Goal: Communication & Community: Share content

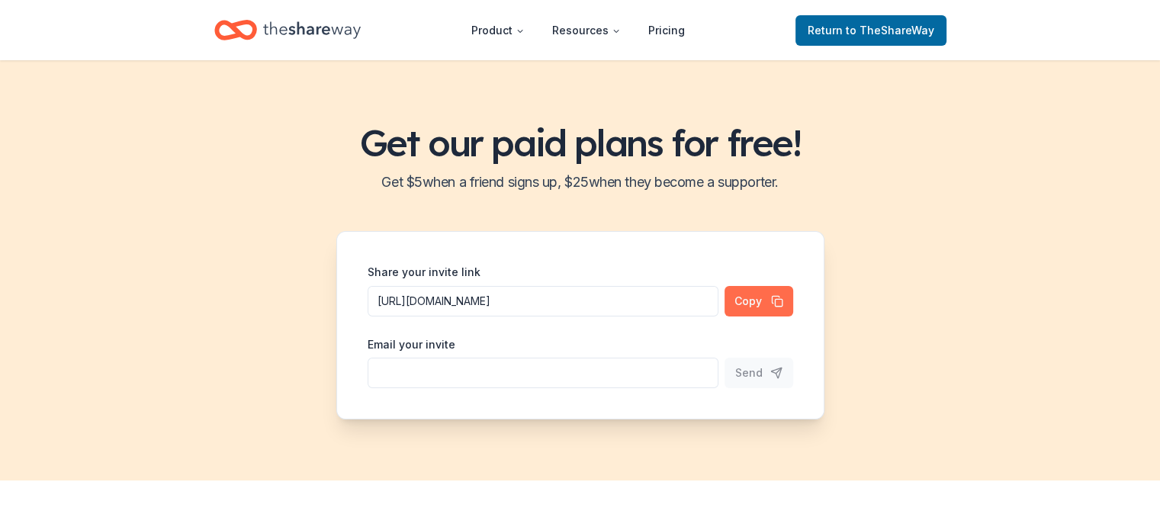
click at [750, 300] on button "Copy" at bounding box center [759, 301] width 69 height 31
click at [635, 317] on input "Share your invite link" at bounding box center [543, 301] width 351 height 31
type input "[EMAIL_ADDRESS][DOMAIN_NAME]"
click at [759, 378] on span "Send" at bounding box center [748, 373] width 27 height 18
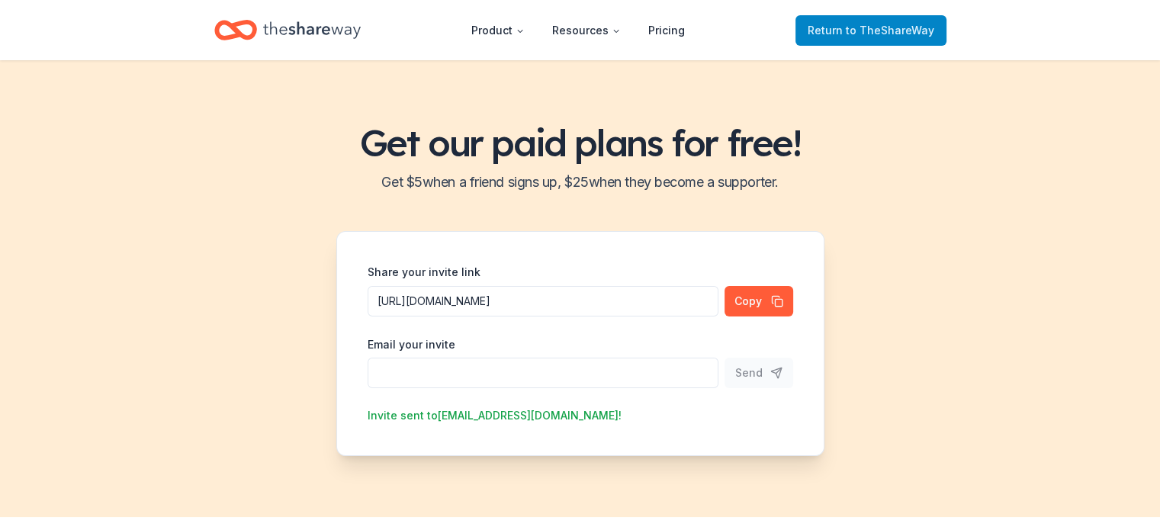
click at [847, 26] on span "Return to TheShareWay" at bounding box center [871, 30] width 127 height 18
click at [288, 31] on icon "Home" at bounding box center [312, 29] width 98 height 31
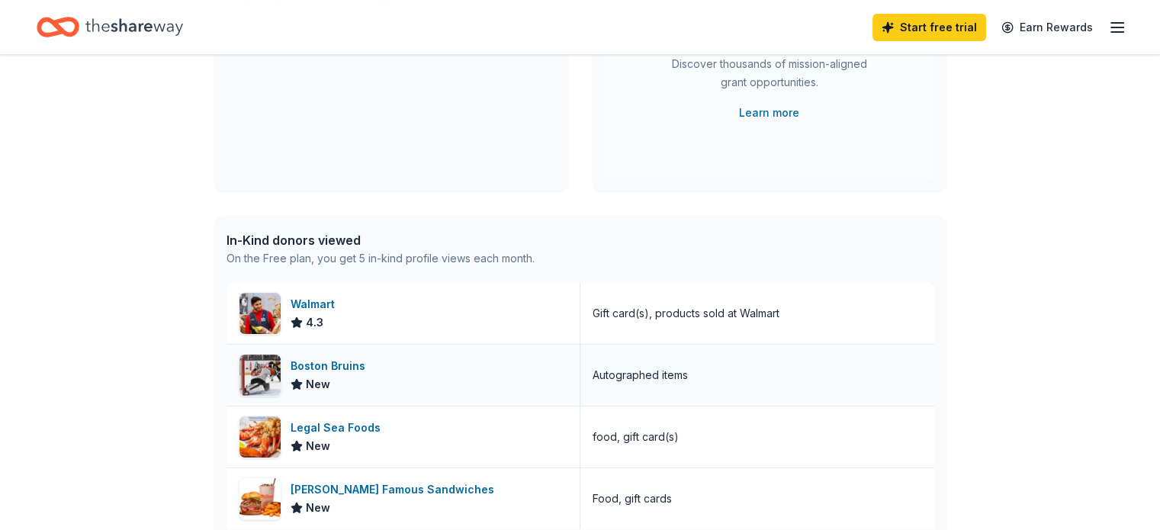
scroll to position [88, 0]
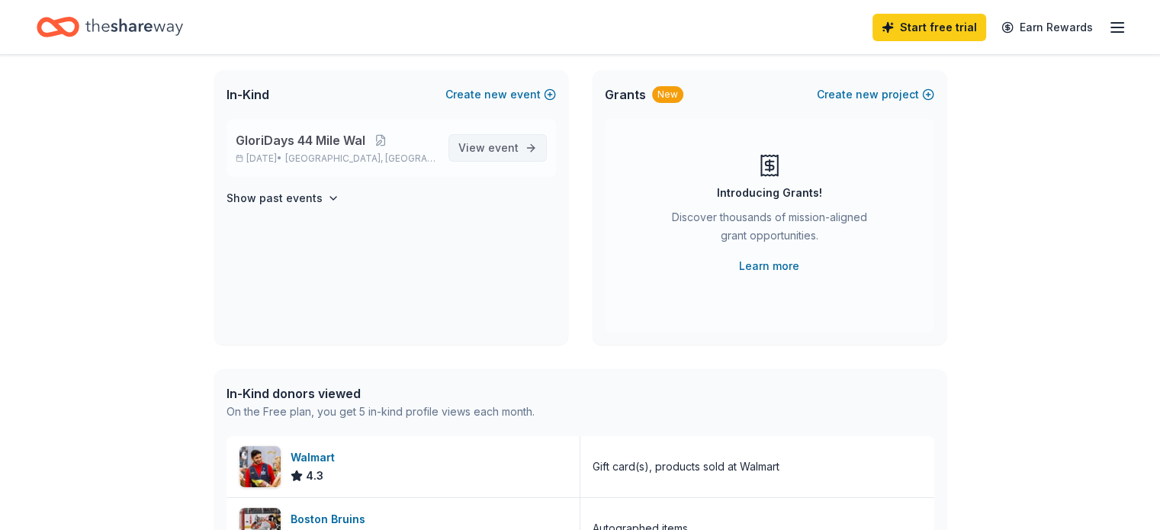
click at [503, 153] on span "event" at bounding box center [503, 147] width 31 height 13
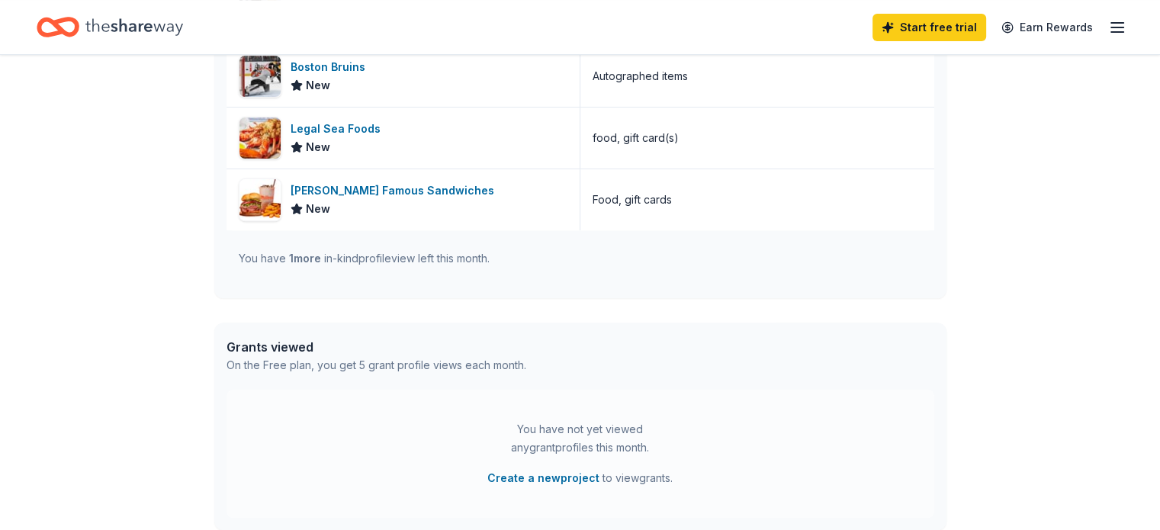
scroll to position [546, 0]
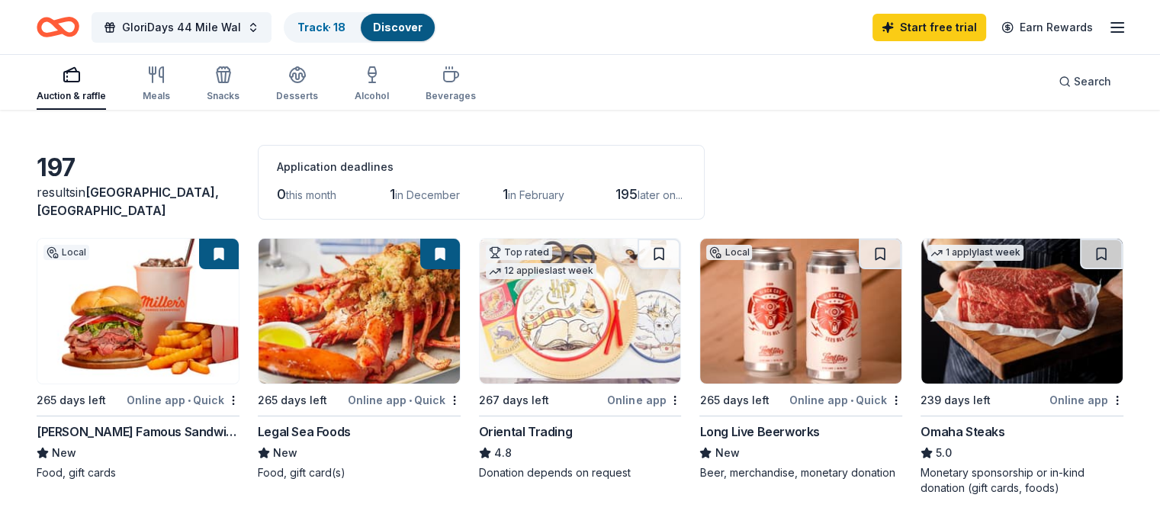
scroll to position [76, 0]
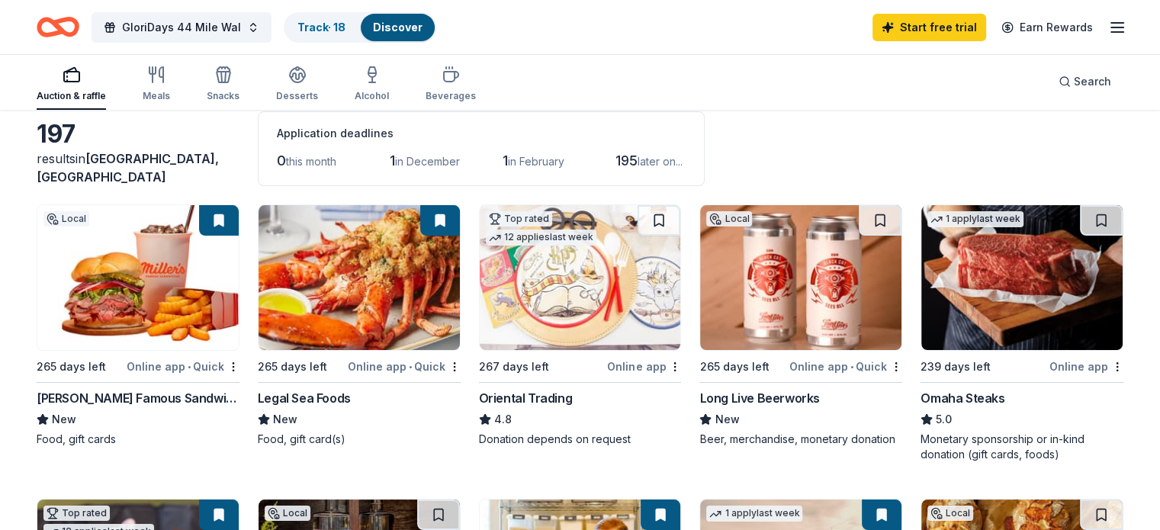
click at [168, 349] on img at bounding box center [137, 277] width 201 height 145
click at [1108, 24] on icon "button" at bounding box center [1117, 27] width 18 height 18
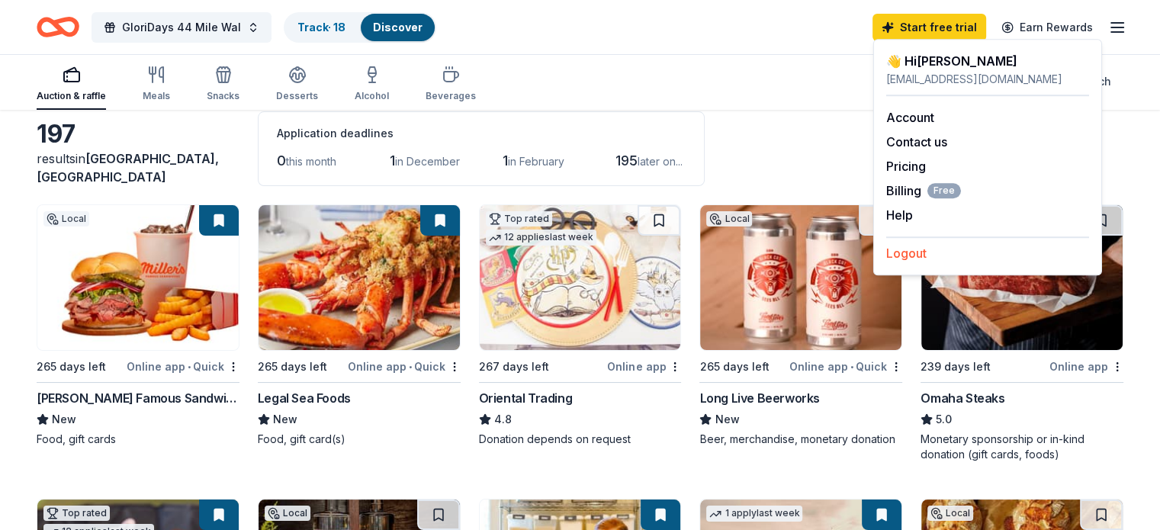
click at [905, 258] on button "Logout" at bounding box center [906, 253] width 40 height 18
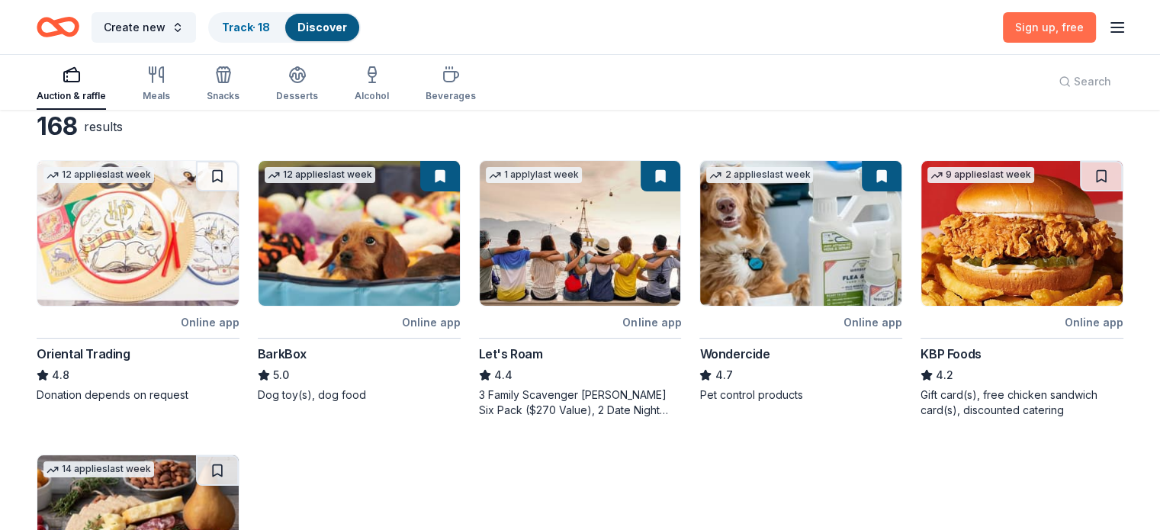
scroll to position [0, 0]
